Goal: Task Accomplishment & Management: Use online tool/utility

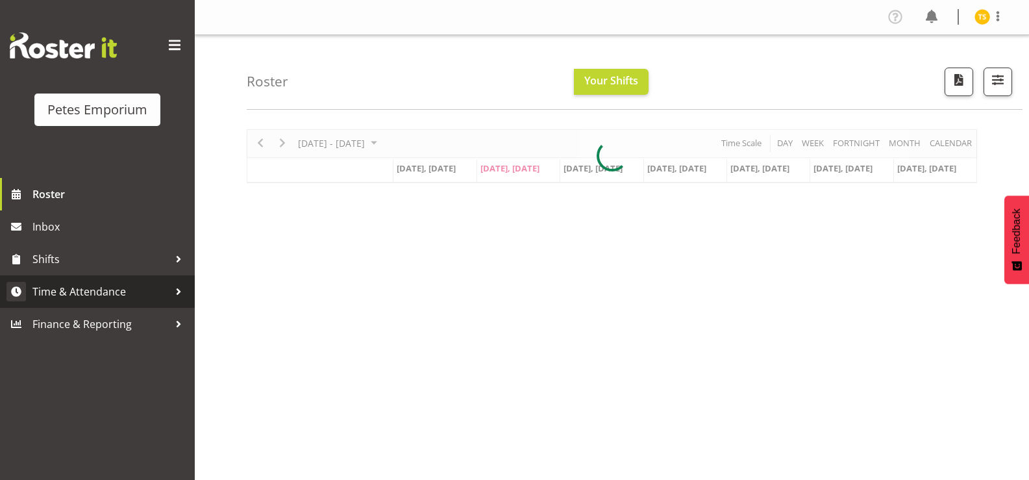
click at [108, 293] on span "Time & Attendance" at bounding box center [100, 291] width 136 height 19
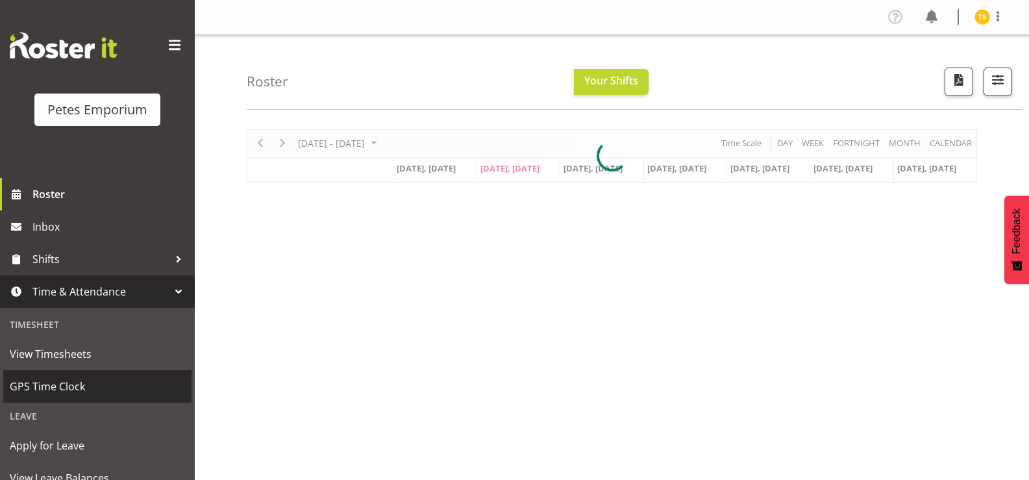
click at [66, 392] on span "GPS Time Clock" at bounding box center [97, 385] width 175 height 19
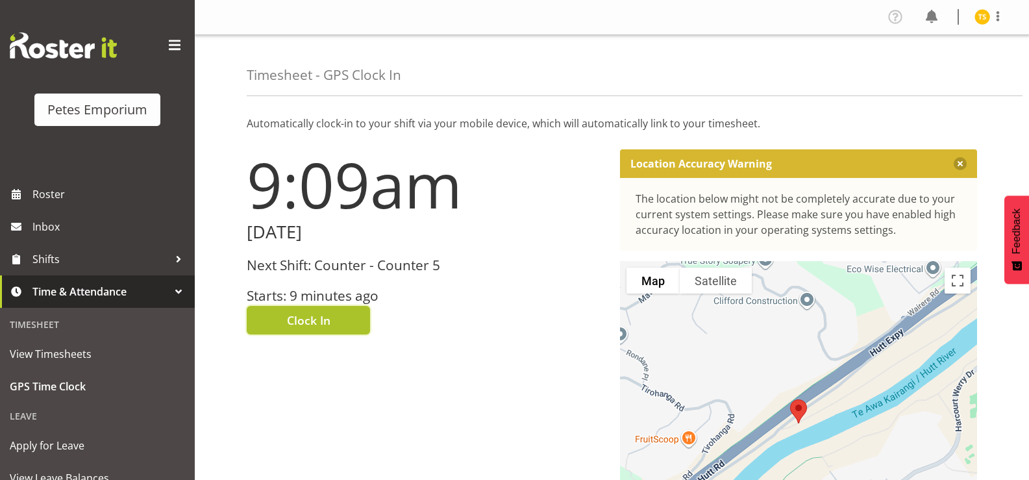
click at [328, 325] on span "Clock In" at bounding box center [308, 319] width 43 height 17
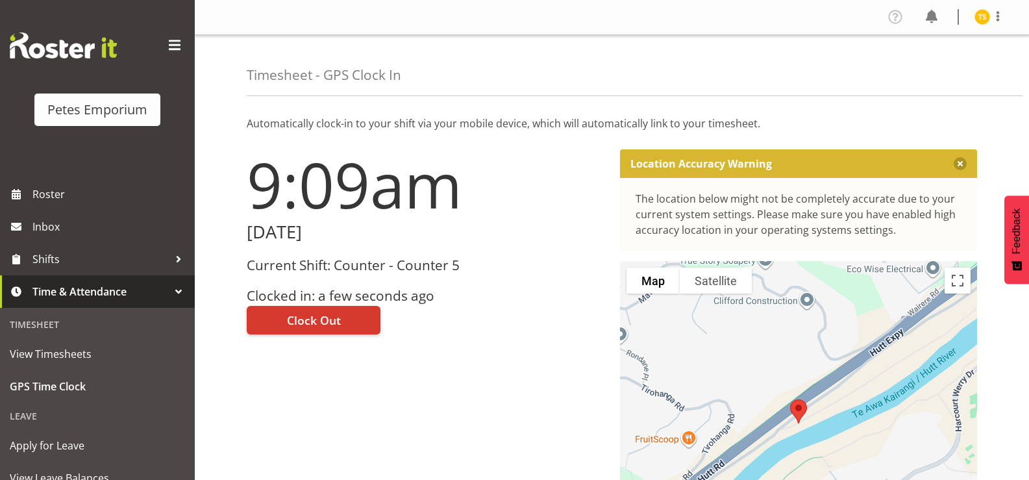
click at [977, 19] on img at bounding box center [982, 17] width 16 height 16
click at [923, 71] on link "Log Out" at bounding box center [943, 67] width 125 height 23
